Goal: Task Accomplishment & Management: Manage account settings

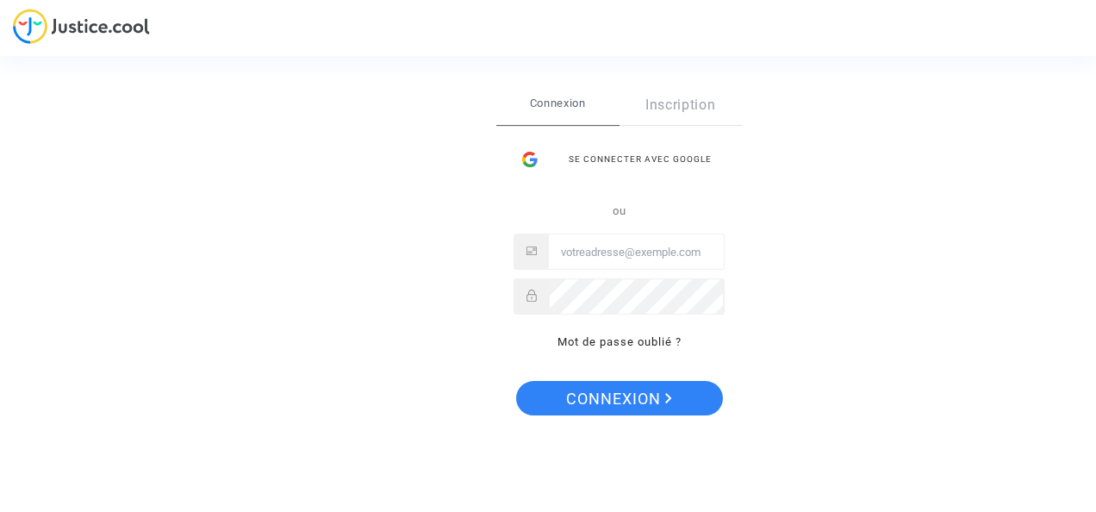
type input "levavasseur.prudence@llpavocat.com"
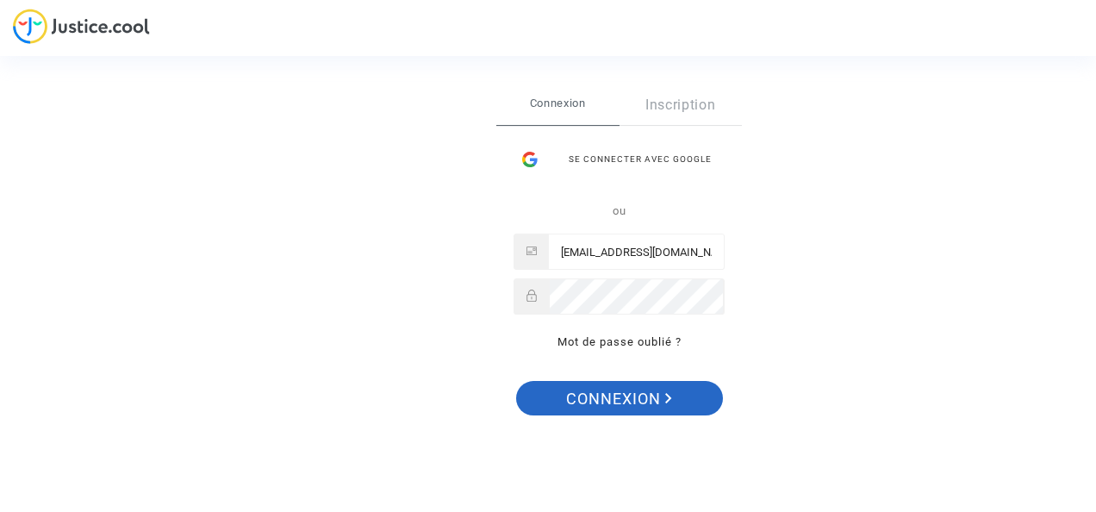
click at [631, 395] on span "Connexion" at bounding box center [619, 399] width 106 height 36
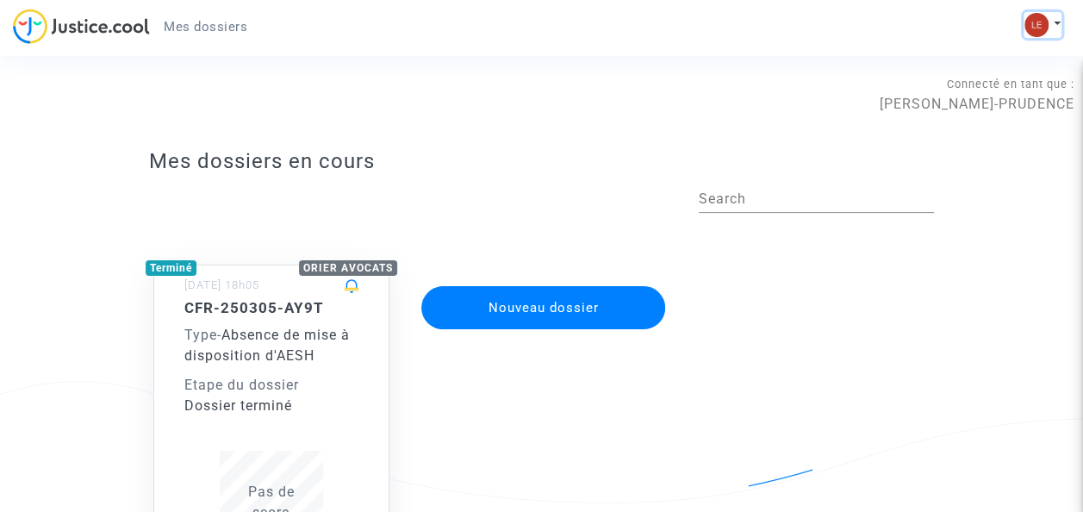
click at [1043, 29] on img at bounding box center [1036, 25] width 24 height 24
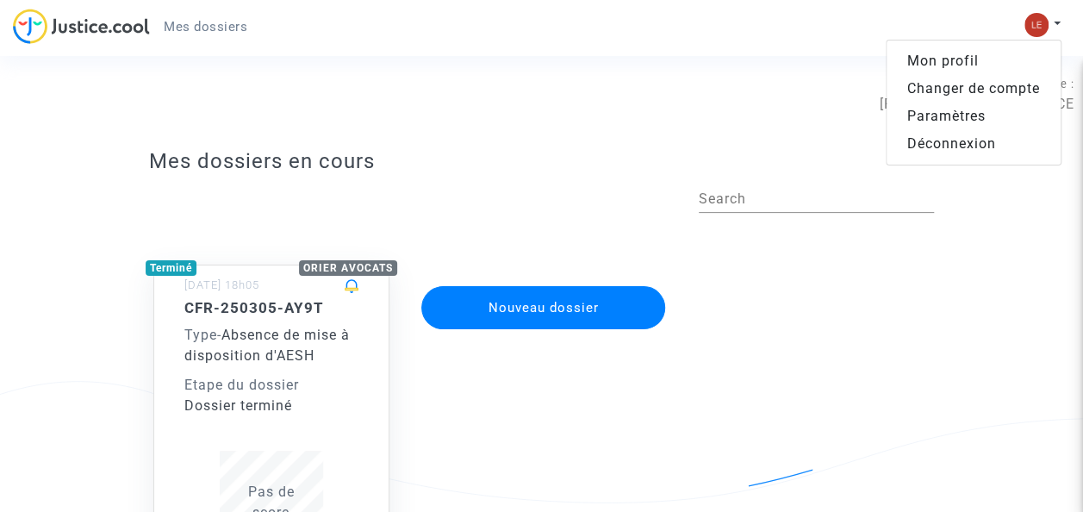
click at [920, 255] on div "Terminé ORIER AVOCATS [DATE] 18h05 CFR-250305-AY9T Type - Absence de mise à dis…" at bounding box center [541, 430] width 811 height 400
click at [1030, 101] on div "Connecté en tant que : Lea LEVAVASSEUR-PRUDENCE" at bounding box center [537, 93] width 1074 height 41
drag, startPoint x: 1030, startPoint y: 101, endPoint x: 984, endPoint y: 43, distance: 74.1
click at [984, 43] on div "Mes dossiers Mon profil Changer de compte Paramètres Déconnexion" at bounding box center [541, 32] width 1083 height 47
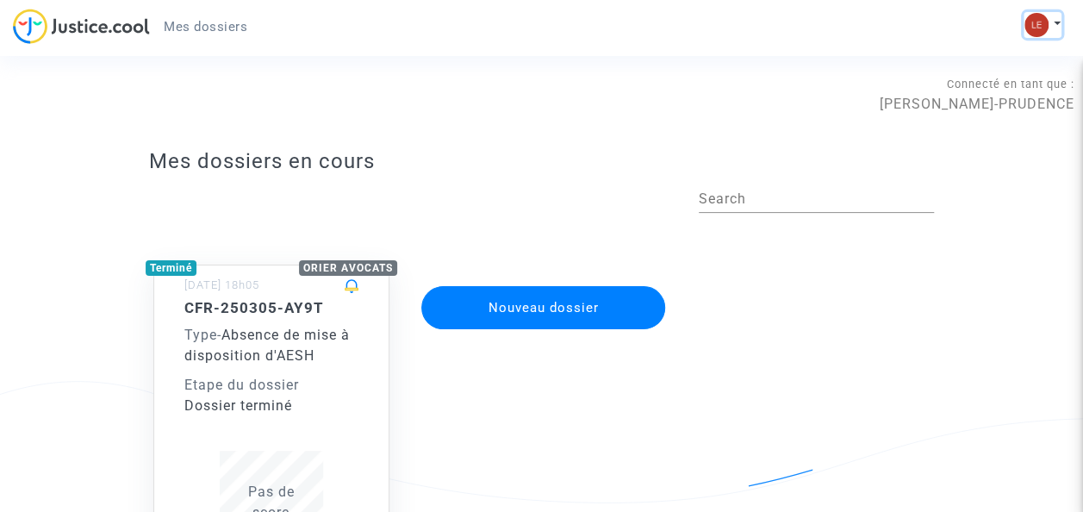
click at [1057, 27] on button at bounding box center [1042, 25] width 38 height 26
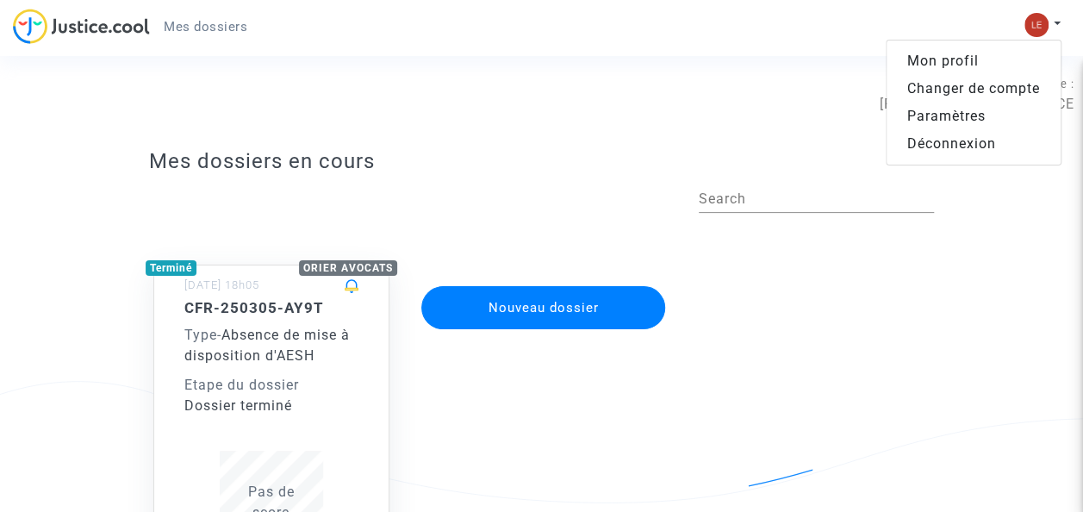
click at [994, 91] on link "Changer de compte" at bounding box center [973, 89] width 174 height 28
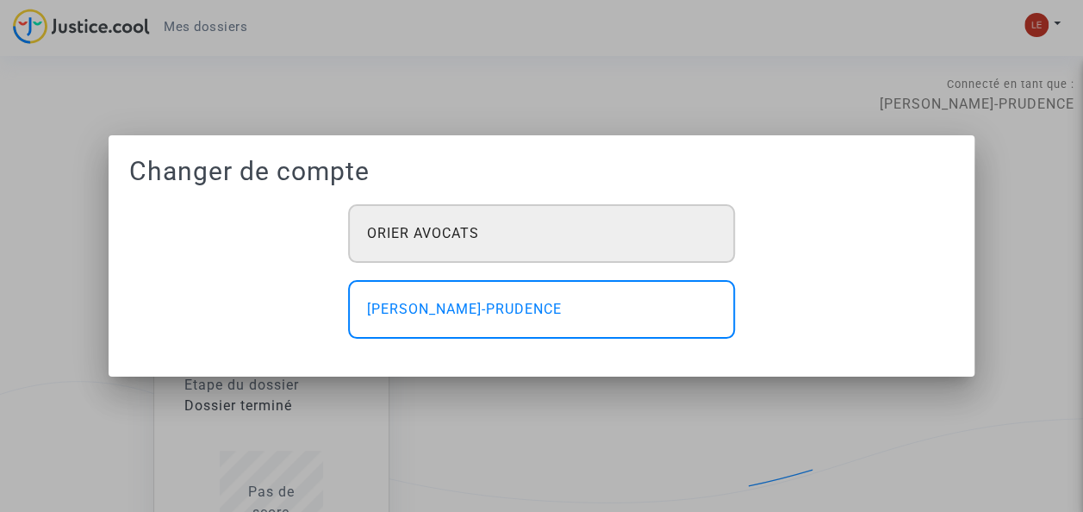
click at [637, 227] on div "ORIER AVOCATS" at bounding box center [541, 233] width 387 height 59
